Goal: Complete application form: Complete application form

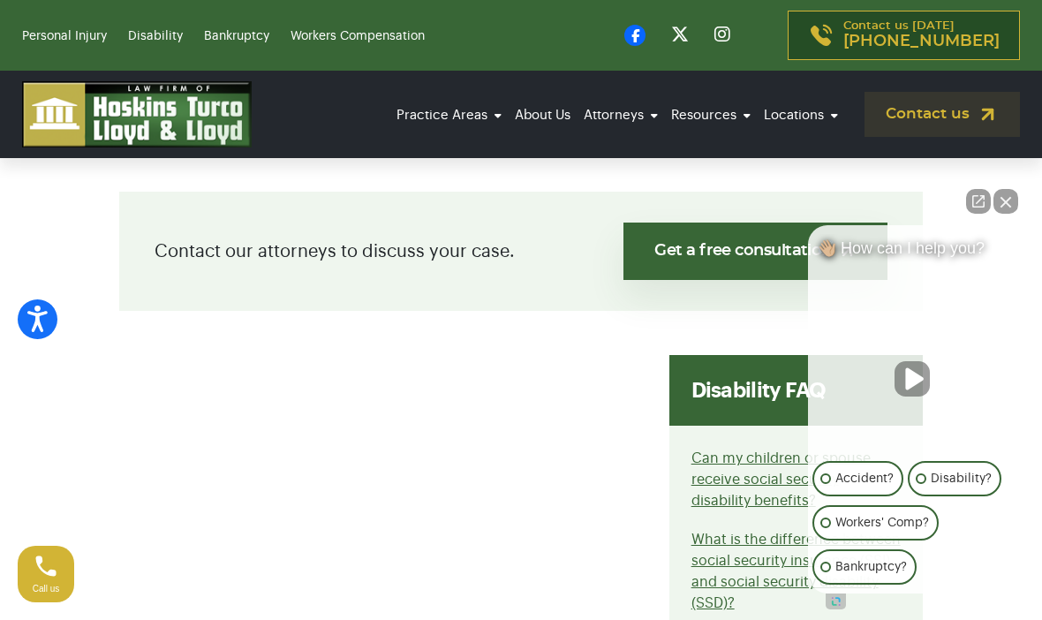
scroll to position [354, 0]
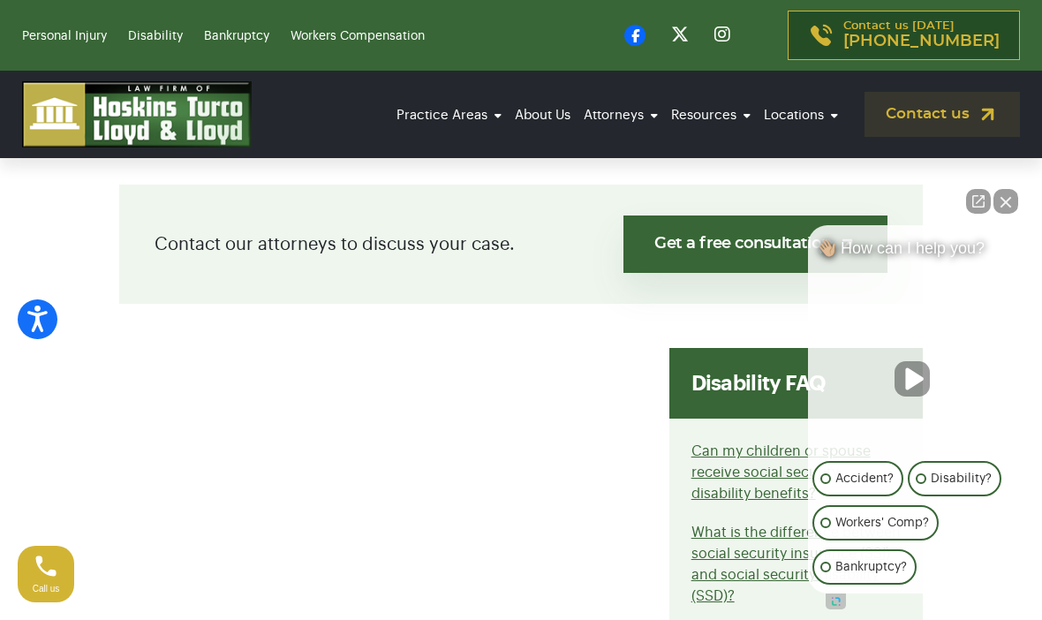
click at [1009, 214] on button "Close Intaker Chat Widget" at bounding box center [1006, 201] width 25 height 25
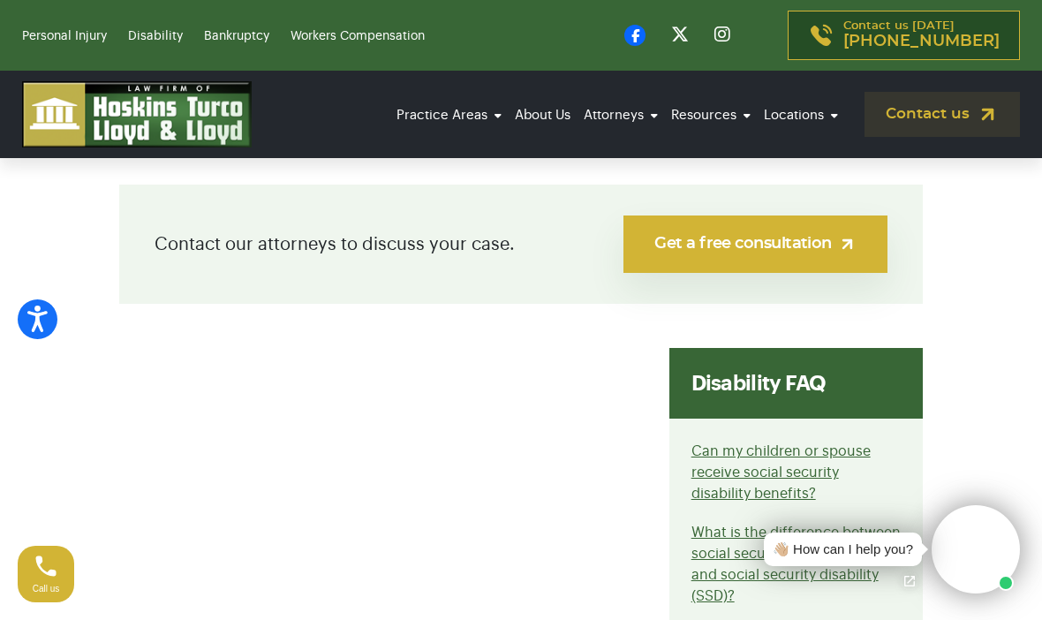
click at [821, 247] on link "Get a free consultation" at bounding box center [756, 244] width 264 height 57
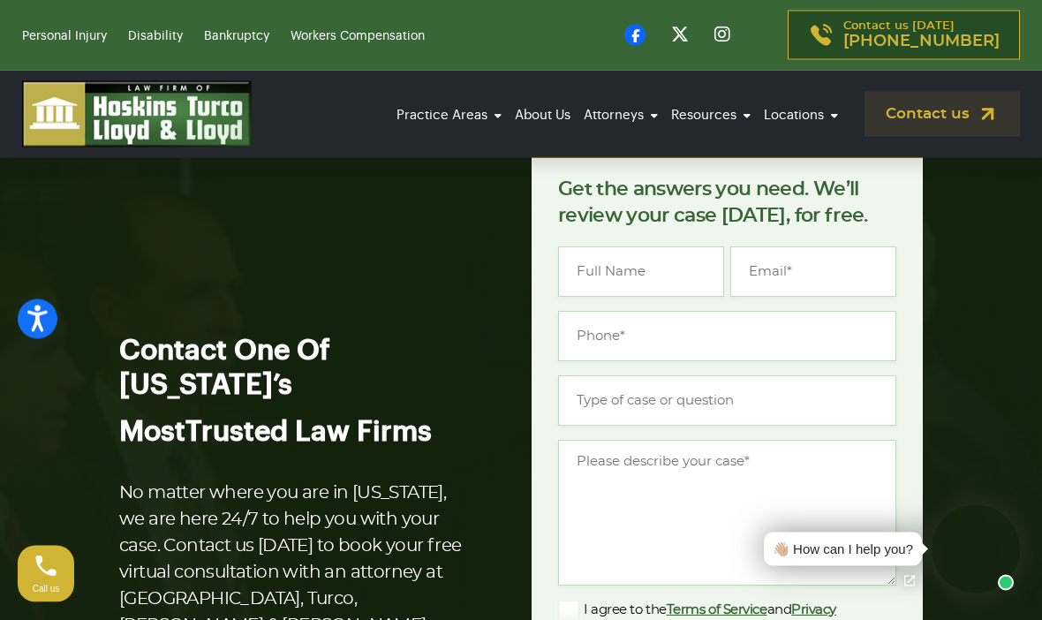
scroll to position [84, 0]
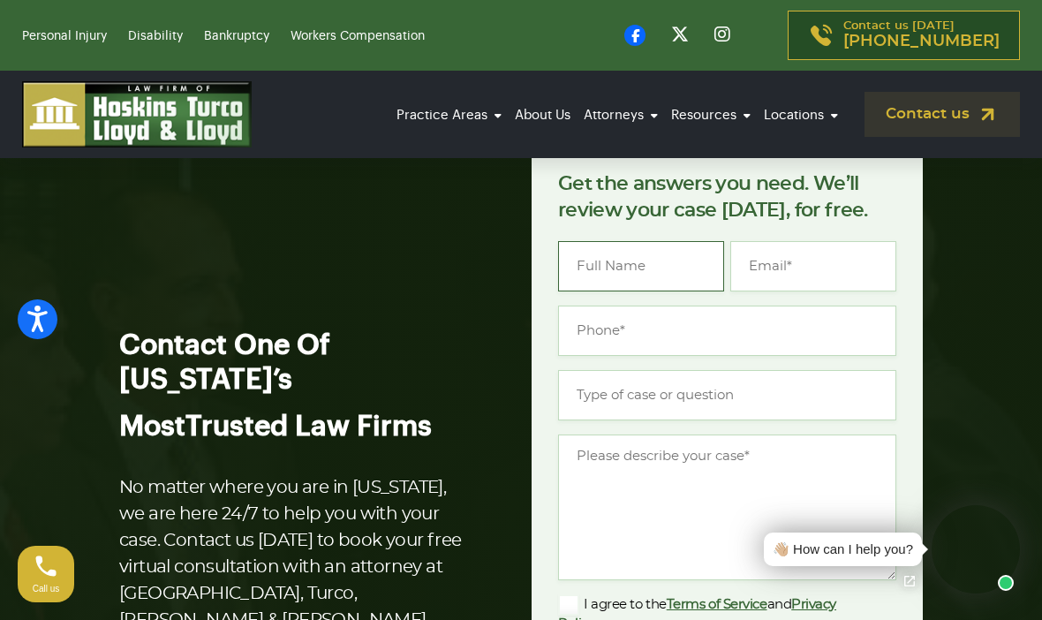
click at [688, 264] on input "Name *" at bounding box center [641, 266] width 166 height 50
click at [831, 268] on input "Email *" at bounding box center [813, 266] width 166 height 50
click at [683, 264] on input "Meredythe" at bounding box center [641, 266] width 166 height 50
type input "[PERSON_NAME]"
click at [675, 329] on input "Phone *" at bounding box center [727, 331] width 338 height 50
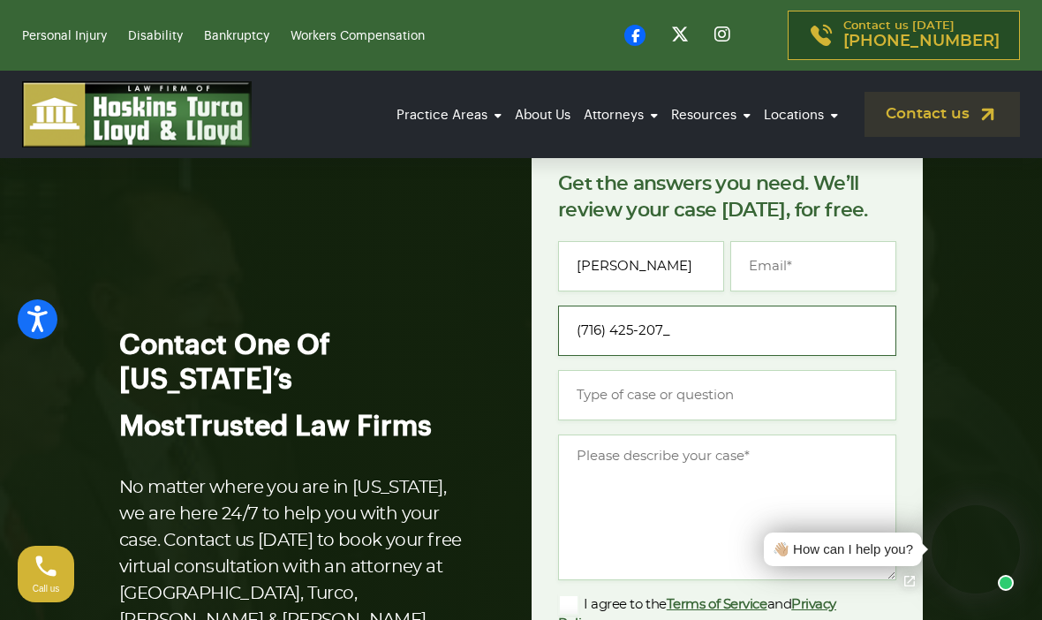
type input "[PHONE_NUMBER]"
click at [700, 405] on input "Type of case or question *" at bounding box center [727, 395] width 338 height 50
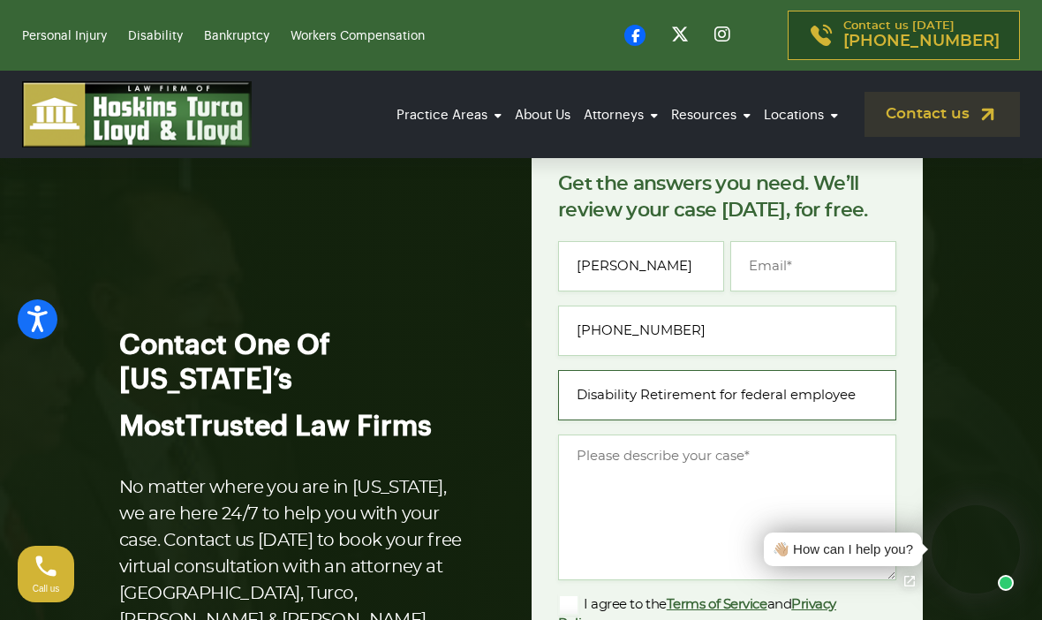
type input "Disability Retirement for federal employee"
click at [741, 473] on textarea "Message *" at bounding box center [727, 508] width 338 height 146
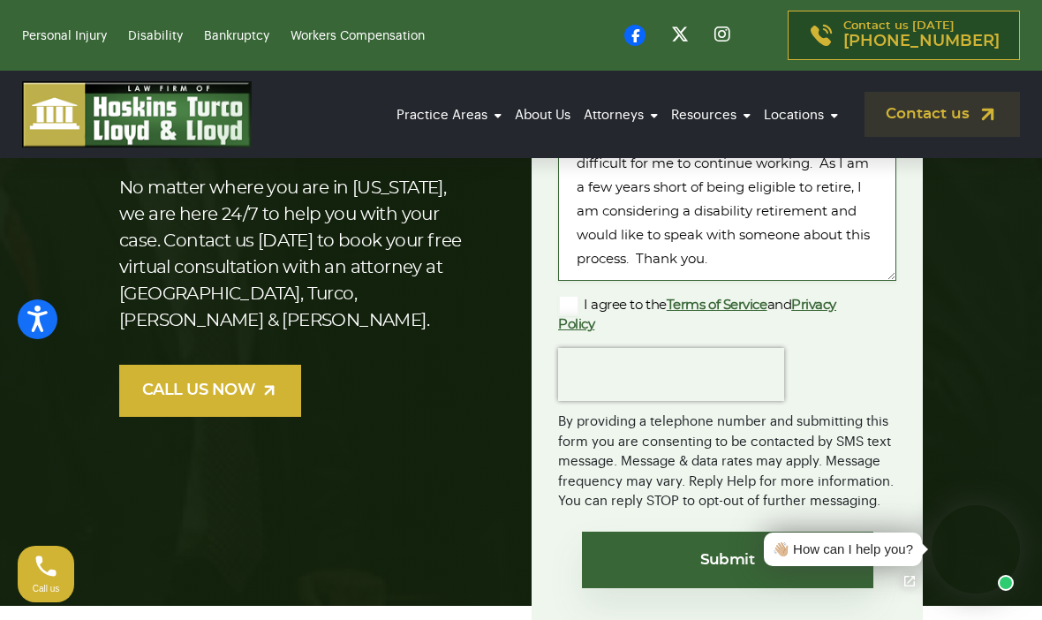
scroll to position [387, 0]
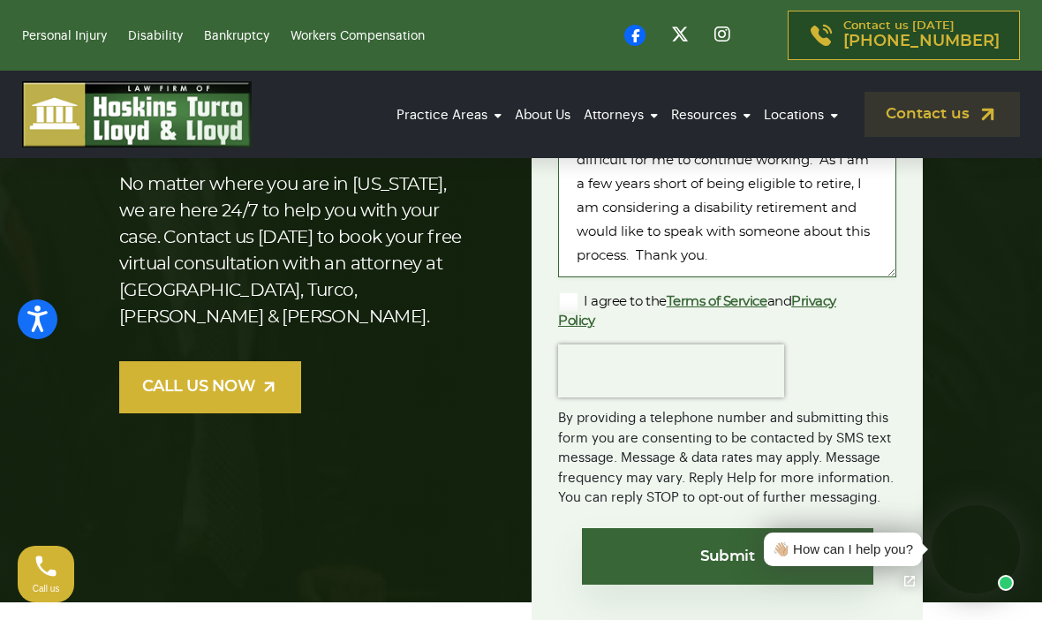
type textarea "I am a 100% rated disabled veteran that has worked for the federal government f…"
click at [579, 297] on label "I agree to the Terms of Service and Privacy Policy" at bounding box center [713, 310] width 310 height 39
click at [0, 0] on input "I agree to the Terms of Service and Privacy Policy" at bounding box center [0, 0] width 0 height 0
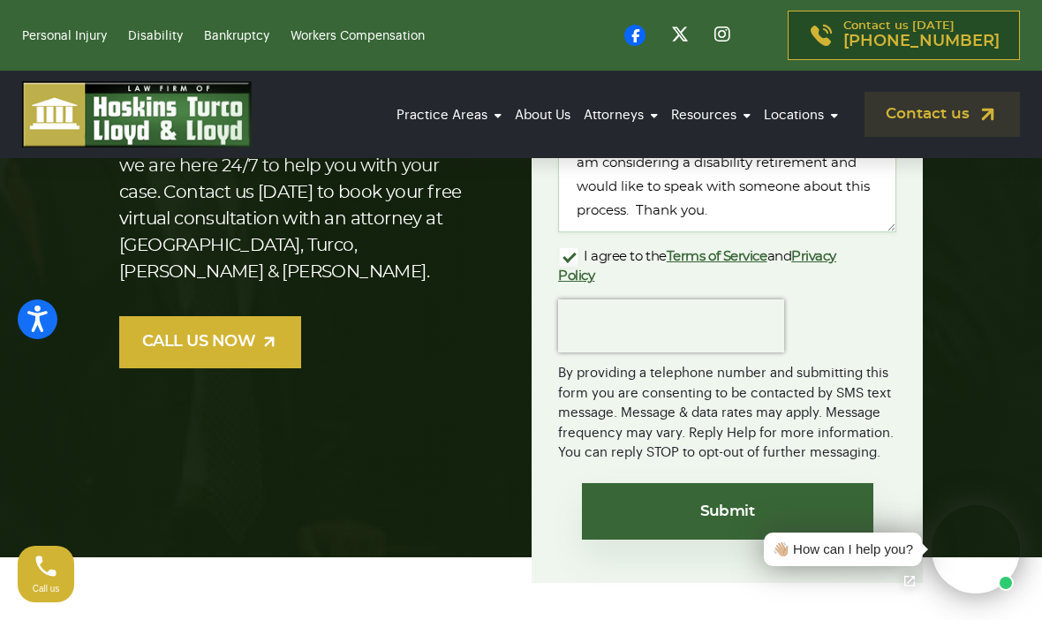
scroll to position [434, 0]
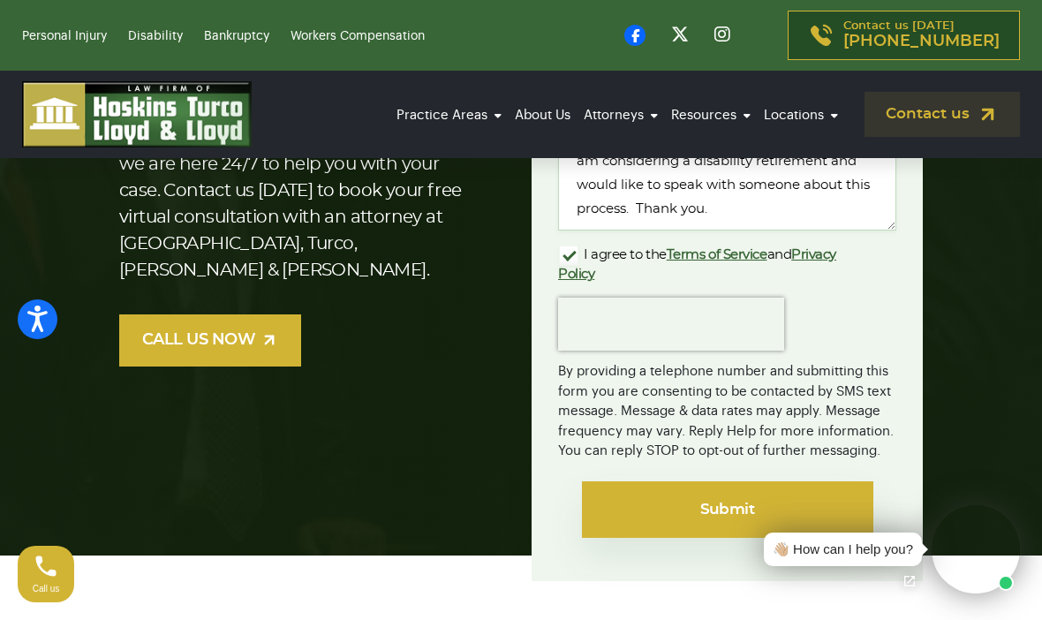
click at [696, 515] on input "Submit" at bounding box center [727, 509] width 291 height 57
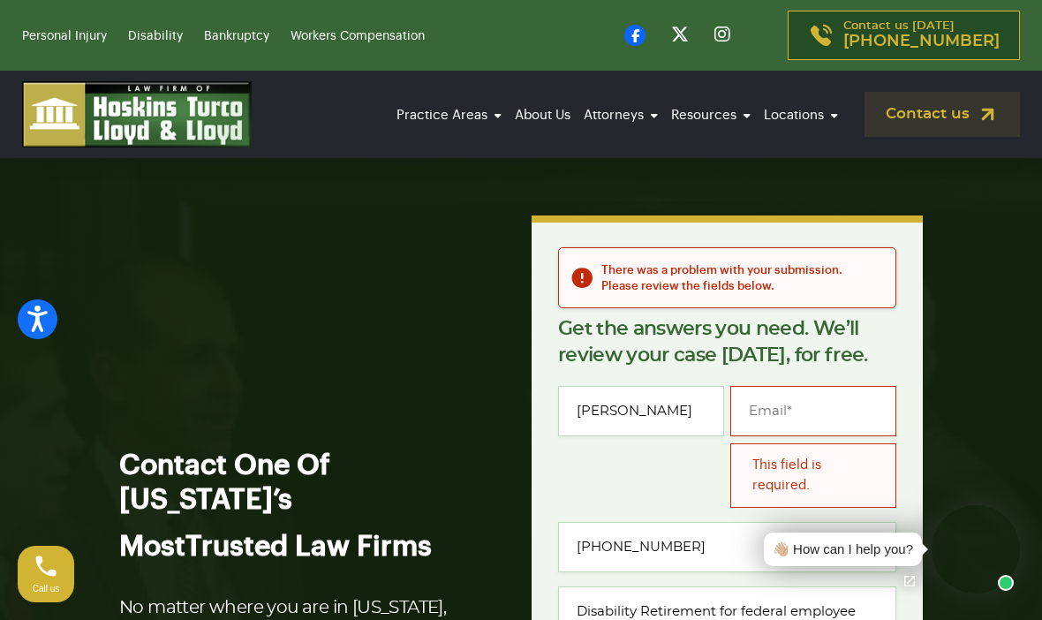
scroll to position [17, 0]
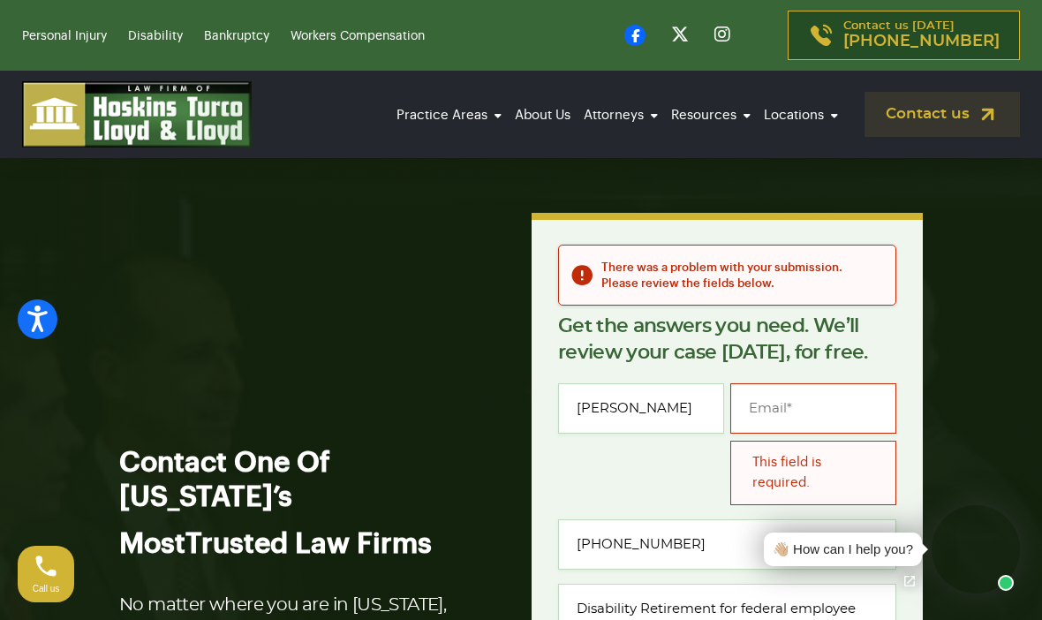
click at [811, 402] on input "Email *" at bounding box center [813, 408] width 166 height 50
type input "[EMAIL_ADDRESS][DOMAIN_NAME]"
click at [879, 487] on div "This field is required." at bounding box center [813, 473] width 166 height 64
click at [731, 550] on input "[PHONE_NUMBER]" at bounding box center [727, 544] width 338 height 50
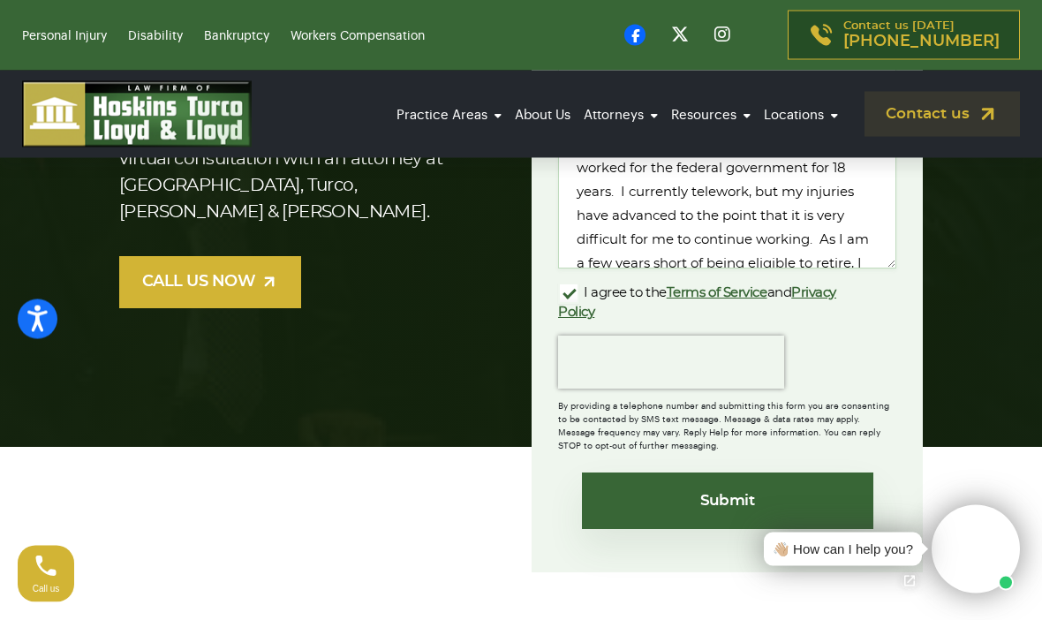
scroll to position [542, 0]
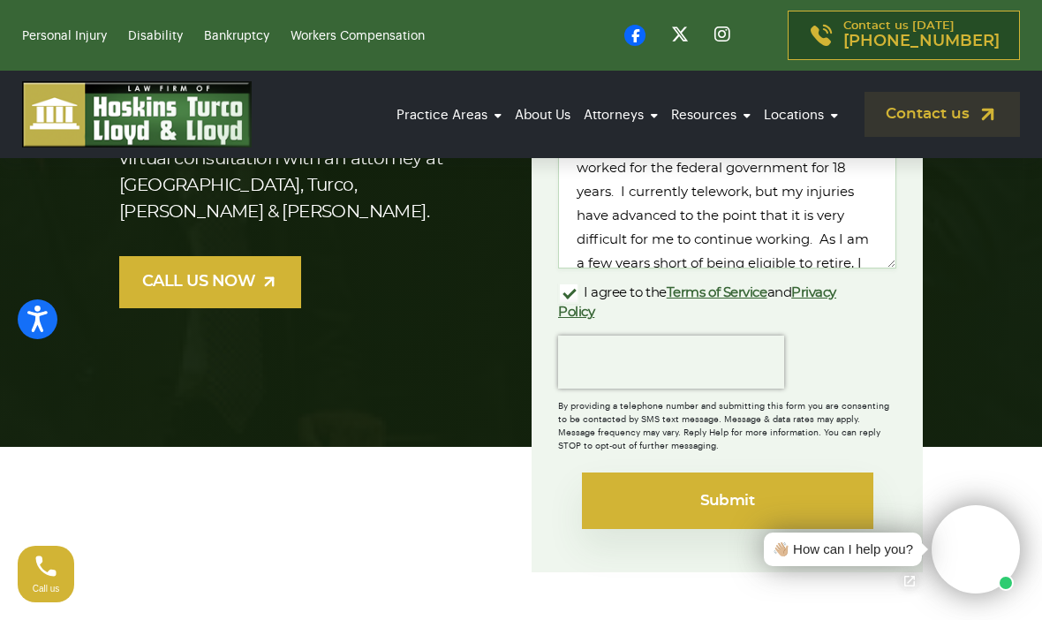
click at [736, 501] on input "Submit" at bounding box center [727, 501] width 291 height 57
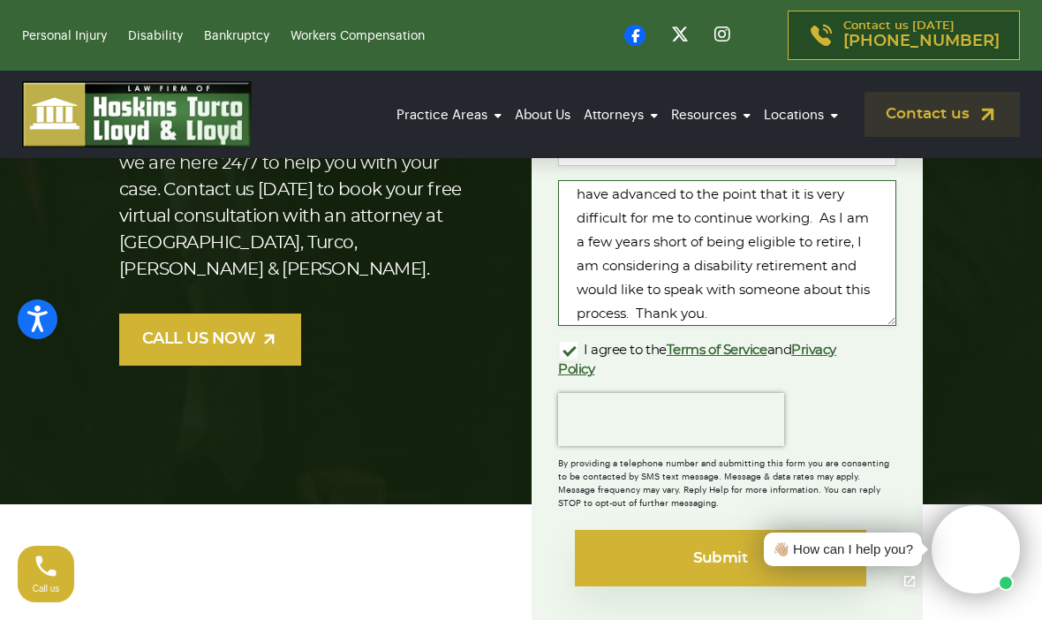
scroll to position [88, 0]
